Goal: Book appointment/travel/reservation

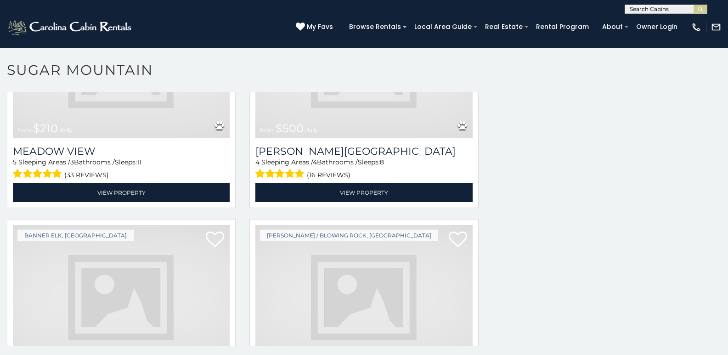
scroll to position [2949, 0]
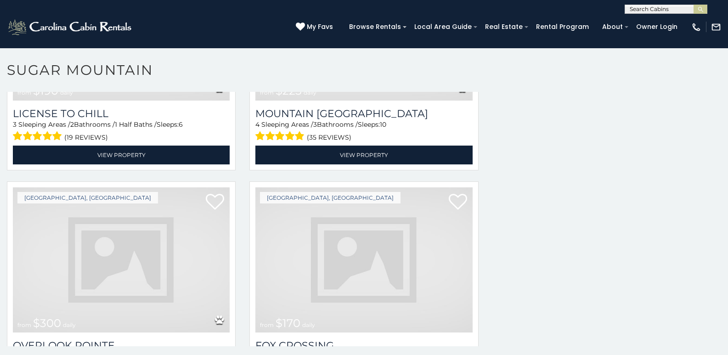
click at [370, 251] on img at bounding box center [363, 259] width 217 height 145
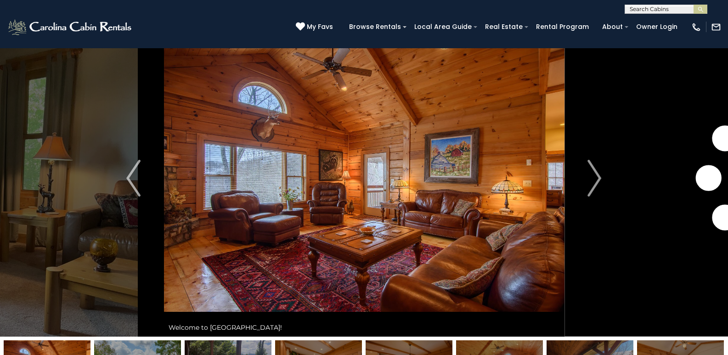
scroll to position [32, 0]
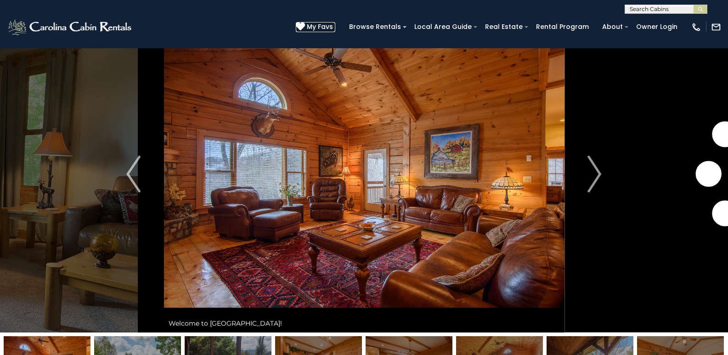
click at [333, 24] on span "My Favs" at bounding box center [320, 27] width 26 height 10
